Goal: Task Accomplishment & Management: Use online tool/utility

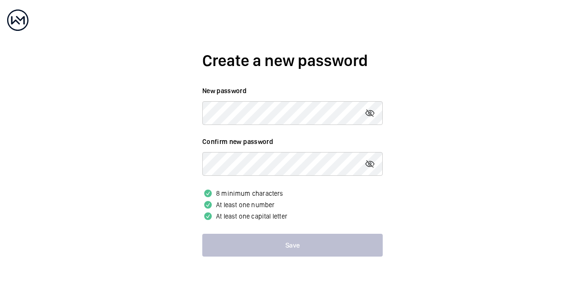
click at [157, 164] on div "Create a new password New password Confirm new password 8 minimum characters At…" at bounding box center [292, 153] width 585 height 306
click at [328, 304] on div "Create a new password New password Confirm new password Passwords are not the s…" at bounding box center [292, 153] width 585 height 306
click at [368, 113] on mat-icon at bounding box center [369, 112] width 11 height 11
click at [369, 161] on mat-icon at bounding box center [369, 163] width 11 height 11
click at [370, 113] on mat-icon at bounding box center [369, 112] width 11 height 11
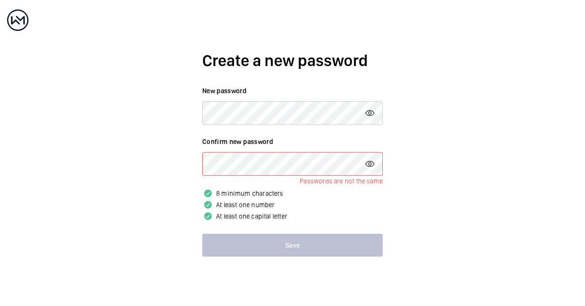
click at [119, 173] on div "Create a new password New password Confirm new password Passwords are not the s…" at bounding box center [292, 153] width 585 height 306
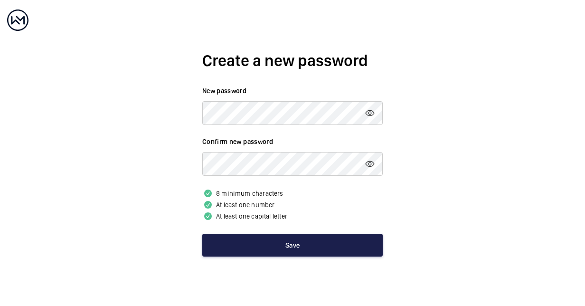
click at [264, 249] on button "Save" at bounding box center [292, 245] width 180 height 23
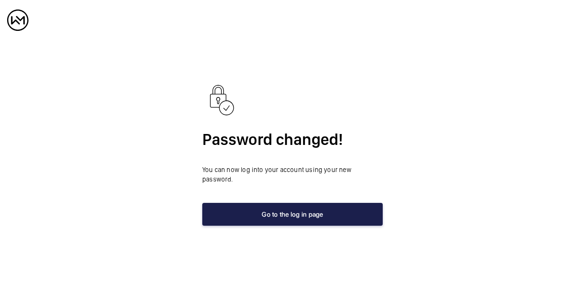
click at [318, 210] on button "Go to the log in page" at bounding box center [292, 214] width 180 height 23
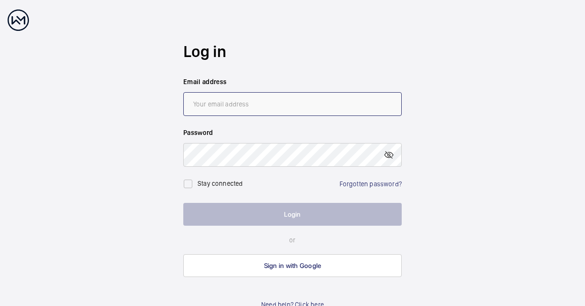
type input "[EMAIL_ADDRESS][DOMAIN_NAME]"
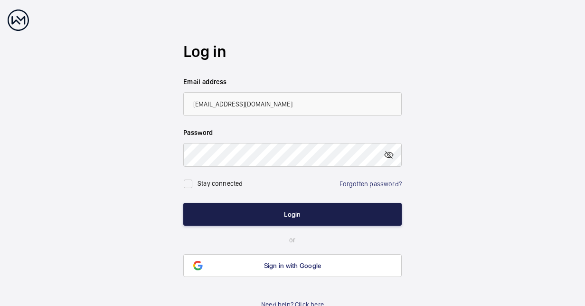
click at [318, 210] on button "Login" at bounding box center [292, 214] width 218 height 23
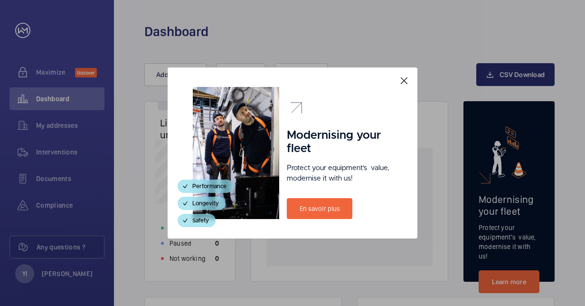
click at [403, 84] on mat-icon at bounding box center [403, 80] width 11 height 11
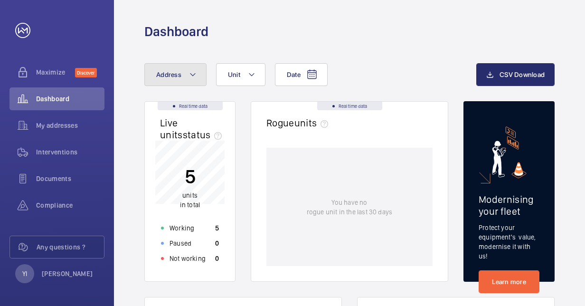
click at [171, 77] on span "Address" at bounding box center [168, 75] width 25 height 8
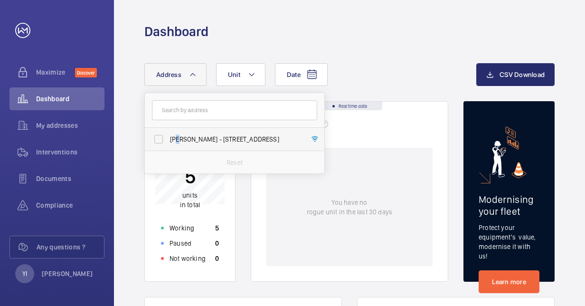
click at [177, 138] on span "[PERSON_NAME] - [STREET_ADDRESS]" at bounding box center [235, 138] width 131 height 9
drag, startPoint x: 177, startPoint y: 138, endPoint x: 161, endPoint y: 134, distance: 16.5
click at [160, 135] on input "[PERSON_NAME] - [STREET_ADDRESS]" at bounding box center [158, 139] width 19 height 19
checkbox input "true"
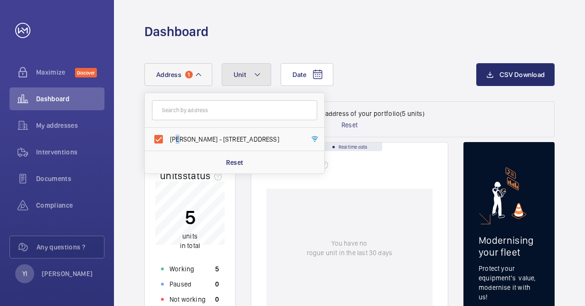
click at [257, 75] on mat-icon at bounding box center [258, 74] width 8 height 11
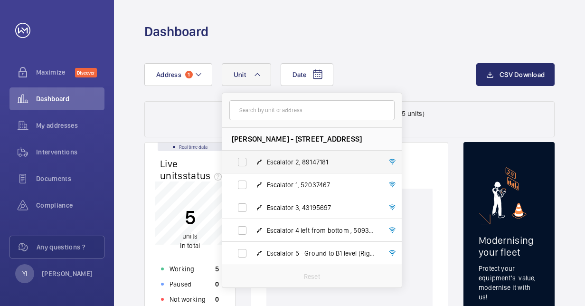
click at [262, 152] on label "Escalator 2, 89147181" at bounding box center [304, 162] width 164 height 23
click at [252, 152] on input "Escalator 2, 89147181" at bounding box center [242, 161] width 19 height 19
checkbox input "true"
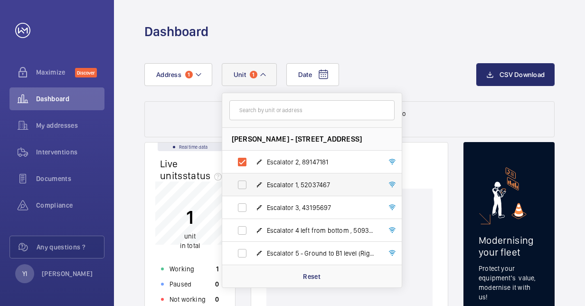
click at [261, 181] on mat-icon at bounding box center [259, 185] width 8 height 8
click at [252, 180] on input "Escalator 1, 52037467" at bounding box center [242, 184] width 19 height 19
checkbox input "true"
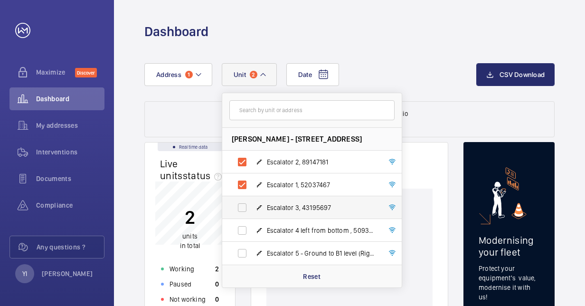
click at [268, 205] on span "Escalator 3, 43195697" at bounding box center [322, 207] width 110 height 9
click at [252, 205] on input "Escalator 3, 43195697" at bounding box center [242, 207] width 19 height 19
checkbox input "true"
click at [272, 227] on span "Escalator 4 left from bottom , 50934099" at bounding box center [322, 230] width 110 height 9
click at [252, 227] on input "Escalator 4 left from bottom , 50934099" at bounding box center [242, 230] width 19 height 19
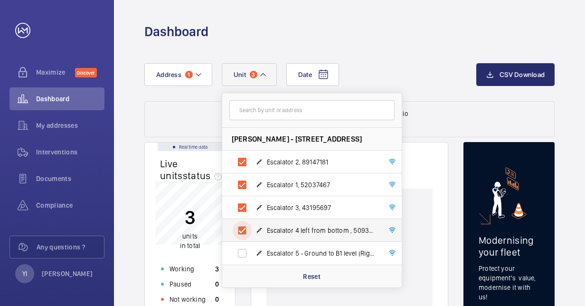
checkbox input "true"
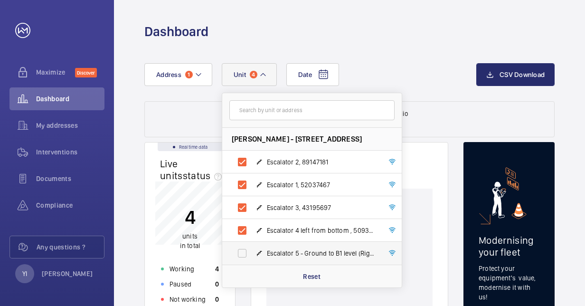
click at [275, 252] on span "Escalator 5 - Ground to B1 level (Right Hand Machine), 21733663" at bounding box center [322, 252] width 110 height 9
click at [252, 252] on input "Escalator 5 - Ground to B1 level (Right Hand Machine), 21733663" at bounding box center [242, 253] width 19 height 19
checkbox input "true"
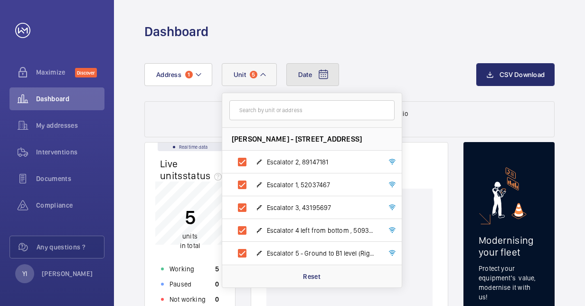
click at [322, 76] on mat-icon at bounding box center [323, 74] width 11 height 11
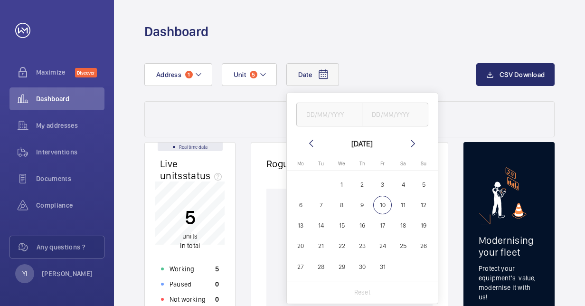
click at [344, 181] on span "1" at bounding box center [341, 184] width 19 height 19
type input "01/10/2025"
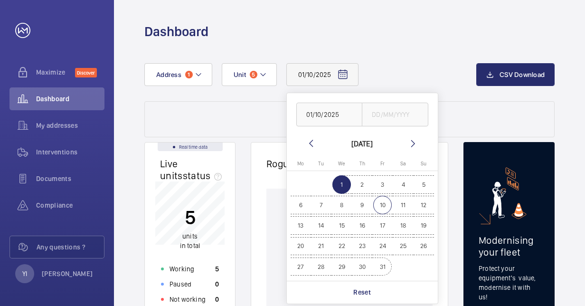
click at [379, 265] on span "31" at bounding box center [382, 266] width 19 height 19
type input "[DATE]"
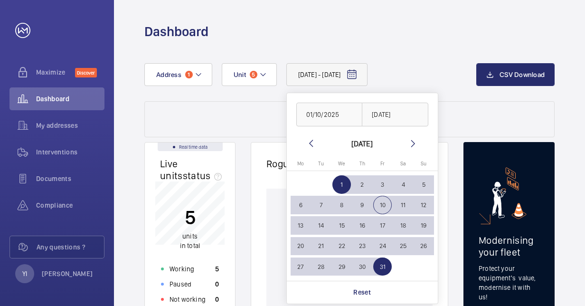
click at [308, 140] on mat-icon at bounding box center [310, 143] width 11 height 11
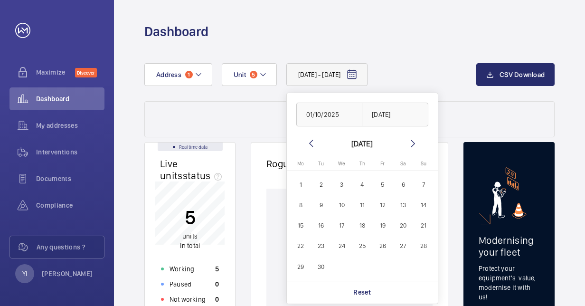
click at [301, 181] on span "1" at bounding box center [301, 184] width 19 height 19
type input "01/09/2025"
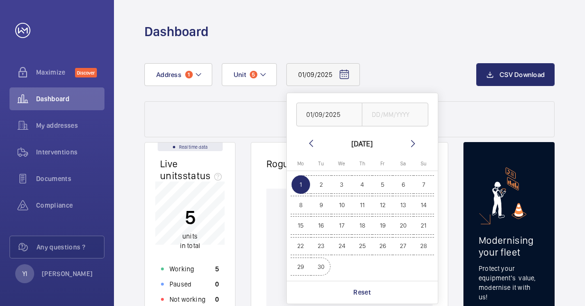
click at [314, 265] on span "30" at bounding box center [321, 266] width 19 height 19
type input "30/09/2025"
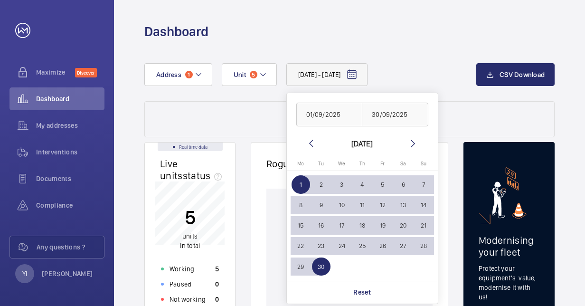
click at [418, 73] on div "[DATE] - [DATE] [DATE] [DATE] [DATE] [DATE] Mo [DATE] Tu [DATE] We [DATE] Th [D…" at bounding box center [310, 74] width 332 height 23
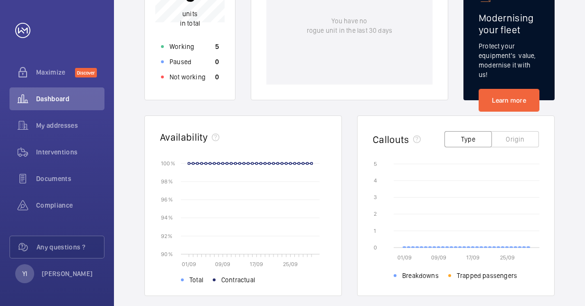
scroll to position [237, 0]
